Goal: Transaction & Acquisition: Purchase product/service

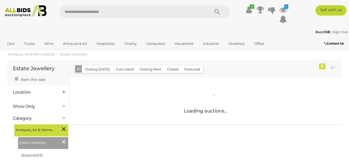
click at [18, 11] on img at bounding box center [26, 11] width 47 height 12
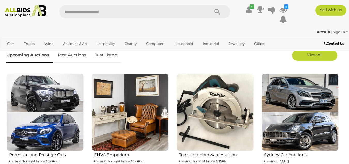
scroll to position [147, 0]
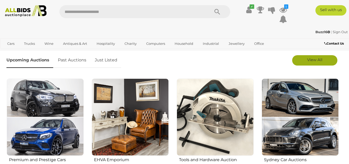
click at [314, 58] on span "View All" at bounding box center [314, 59] width 15 height 5
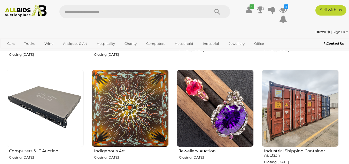
scroll to position [588, 0]
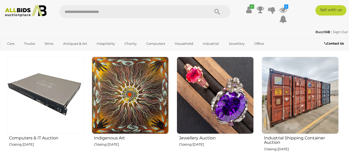
click at [217, 113] on img at bounding box center [215, 95] width 77 height 77
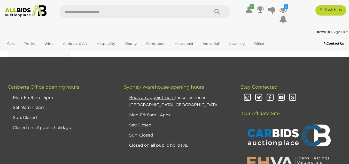
scroll to position [4017, 0]
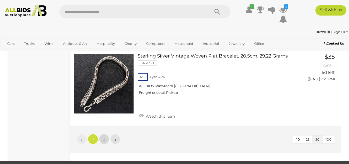
click at [101, 134] on link "2" at bounding box center [104, 139] width 10 height 10
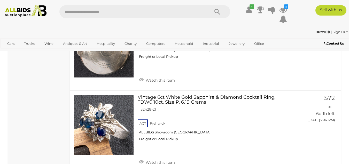
scroll to position [985, 0]
